Goal: Task Accomplishment & Management: Manage account settings

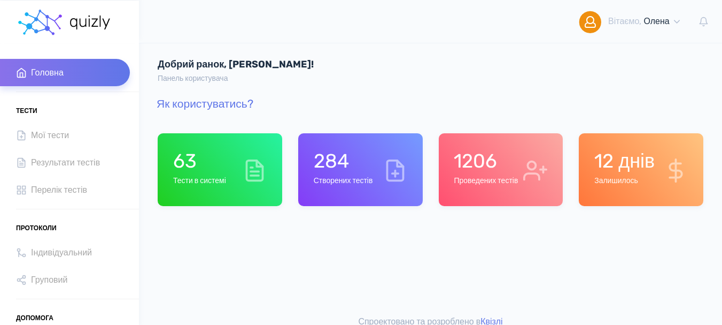
click at [462, 184] on h6 "Проведених тестів" at bounding box center [486, 180] width 64 height 9
click at [361, 185] on h6 "Створених тестів" at bounding box center [343, 180] width 59 height 9
click at [352, 188] on div "284 Створених тестів" at bounding box center [343, 169] width 59 height 41
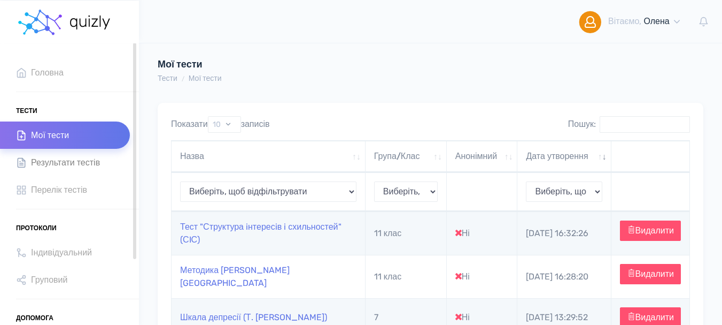
click at [71, 164] on span "Результати тестів" at bounding box center [65, 162] width 69 height 14
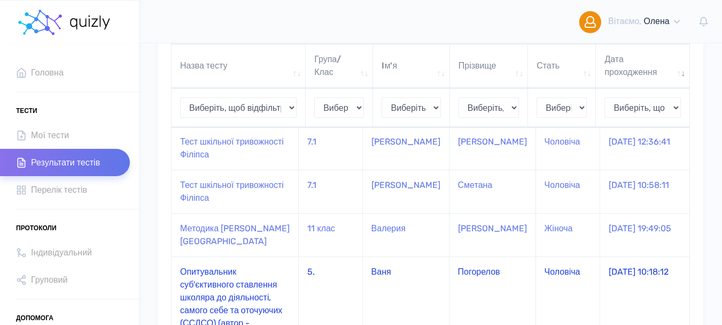
scroll to position [160, 0]
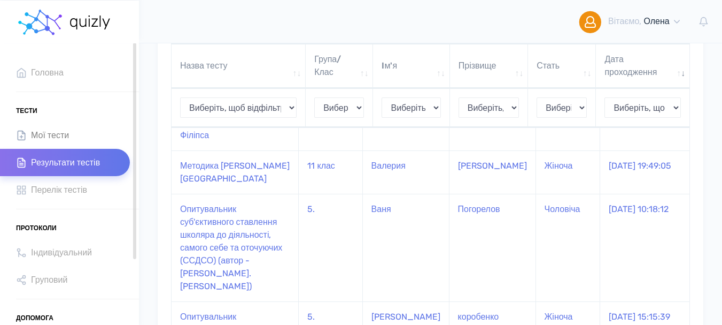
click at [52, 136] on span "Мої тести" at bounding box center [50, 135] width 38 height 14
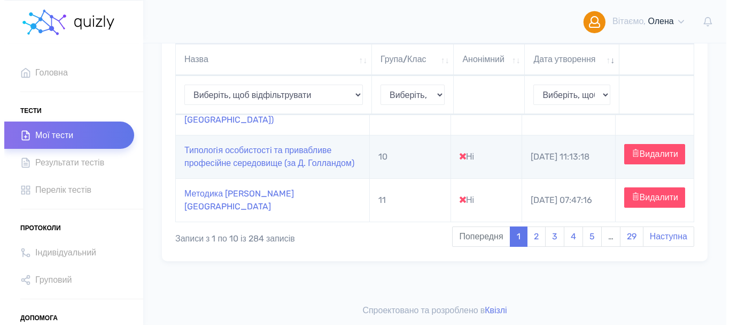
scroll to position [481, 0]
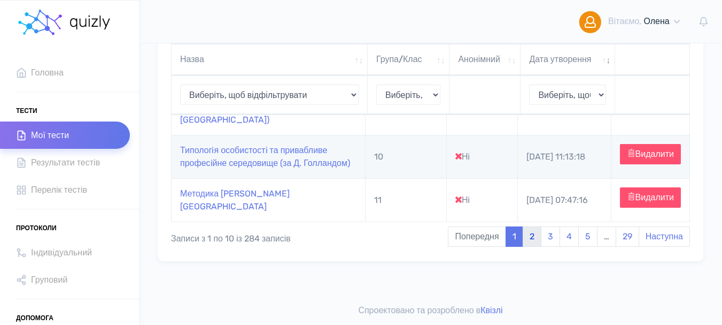
click at [530, 246] on link "2" at bounding box center [532, 236] width 19 height 20
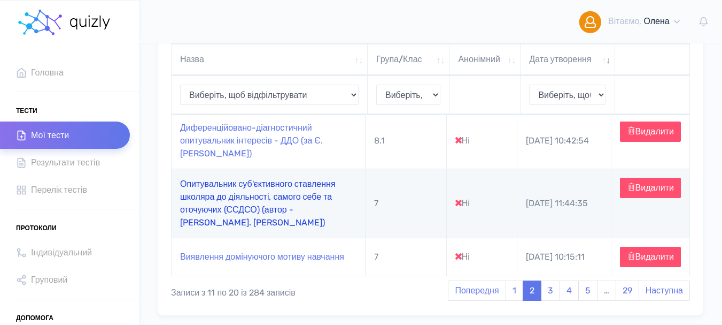
click at [199, 187] on link "Опитувальник суб'єктивного ставлення школяра до діяльності, самого себе та оточ…" at bounding box center [258, 203] width 156 height 49
type input "https://quizly.com.ua/quiz/89yEGKOSedy1U"
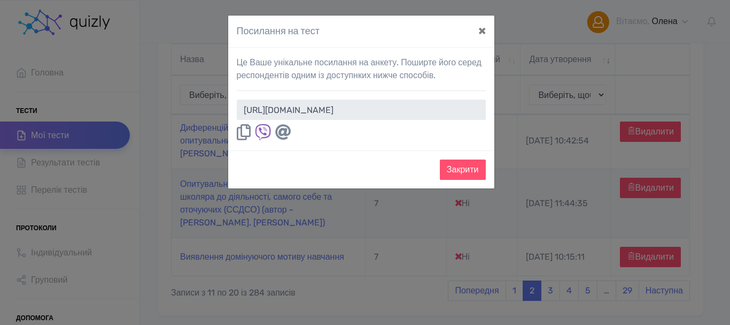
click at [245, 129] on icon at bounding box center [244, 132] width 14 height 16
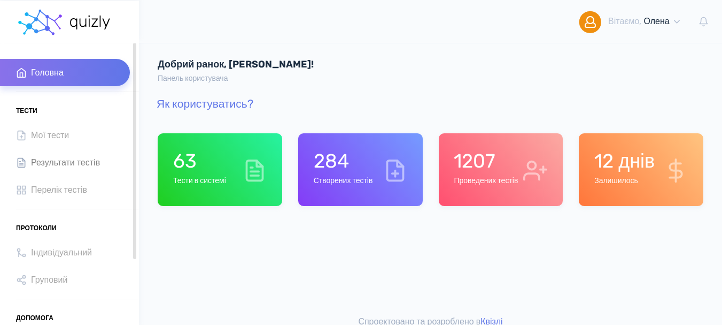
click at [57, 163] on span "Результати тестів" at bounding box center [65, 162] width 69 height 14
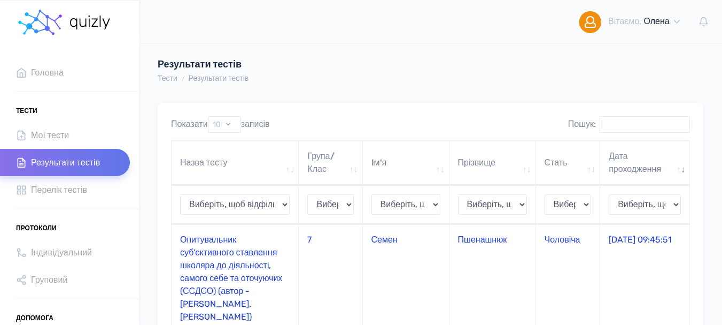
click at [230, 267] on td "Опитувальник суб'єктивного ставлення школяра до діяльності, самого себе та оточ…" at bounding box center [235, 277] width 127 height 107
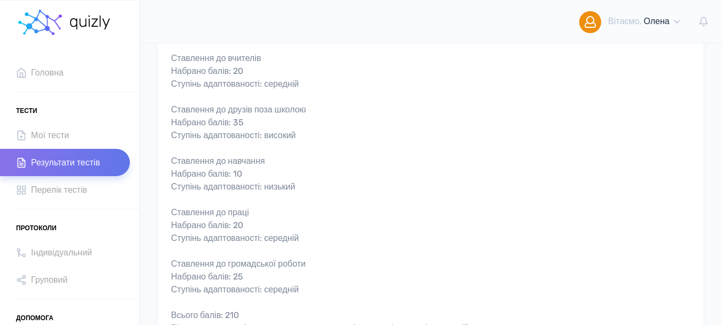
scroll to position [374, 0]
